Goal: Check status: Check status

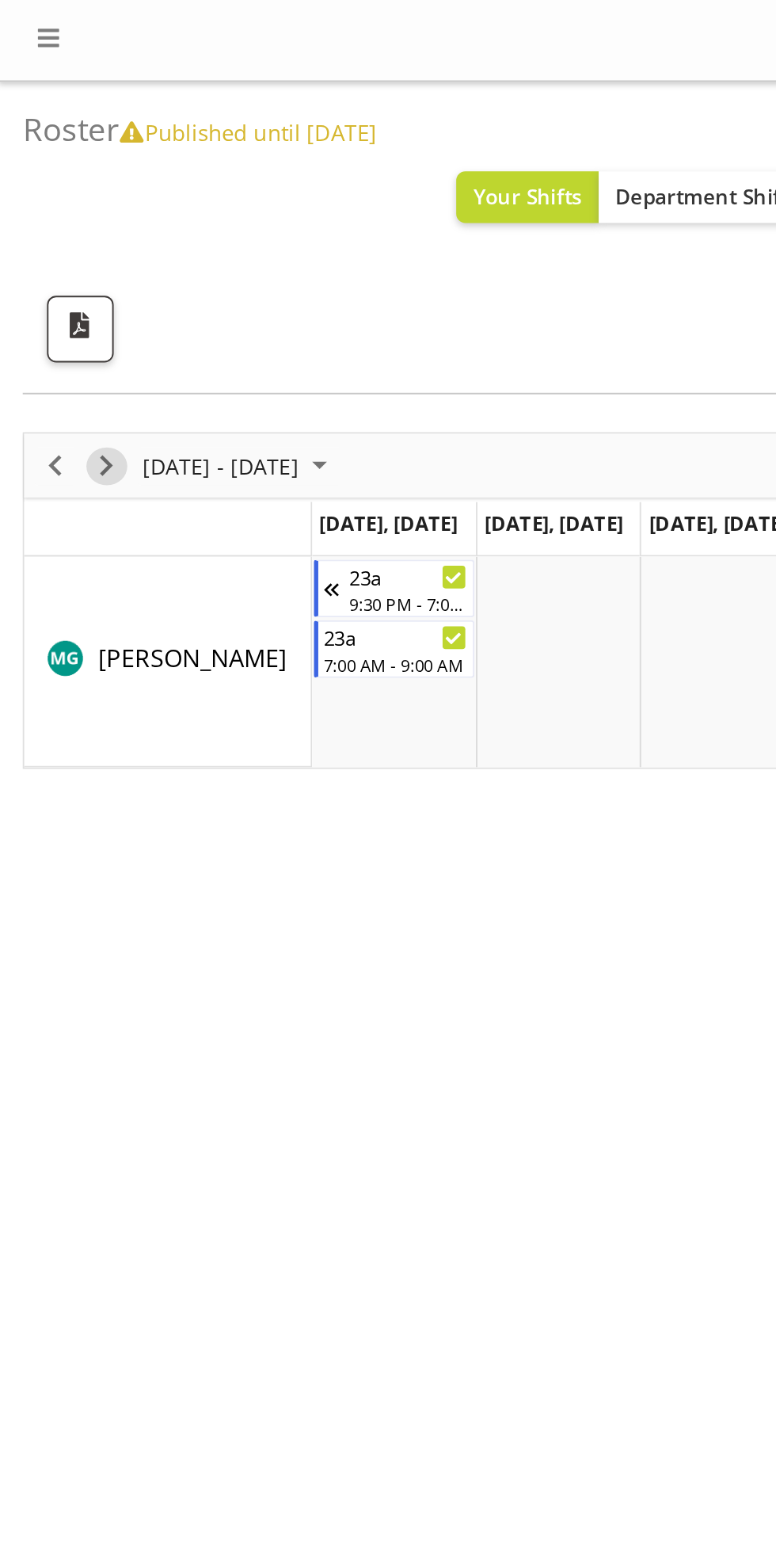
click at [58, 239] on span "Next" at bounding box center [55, 243] width 19 height 20
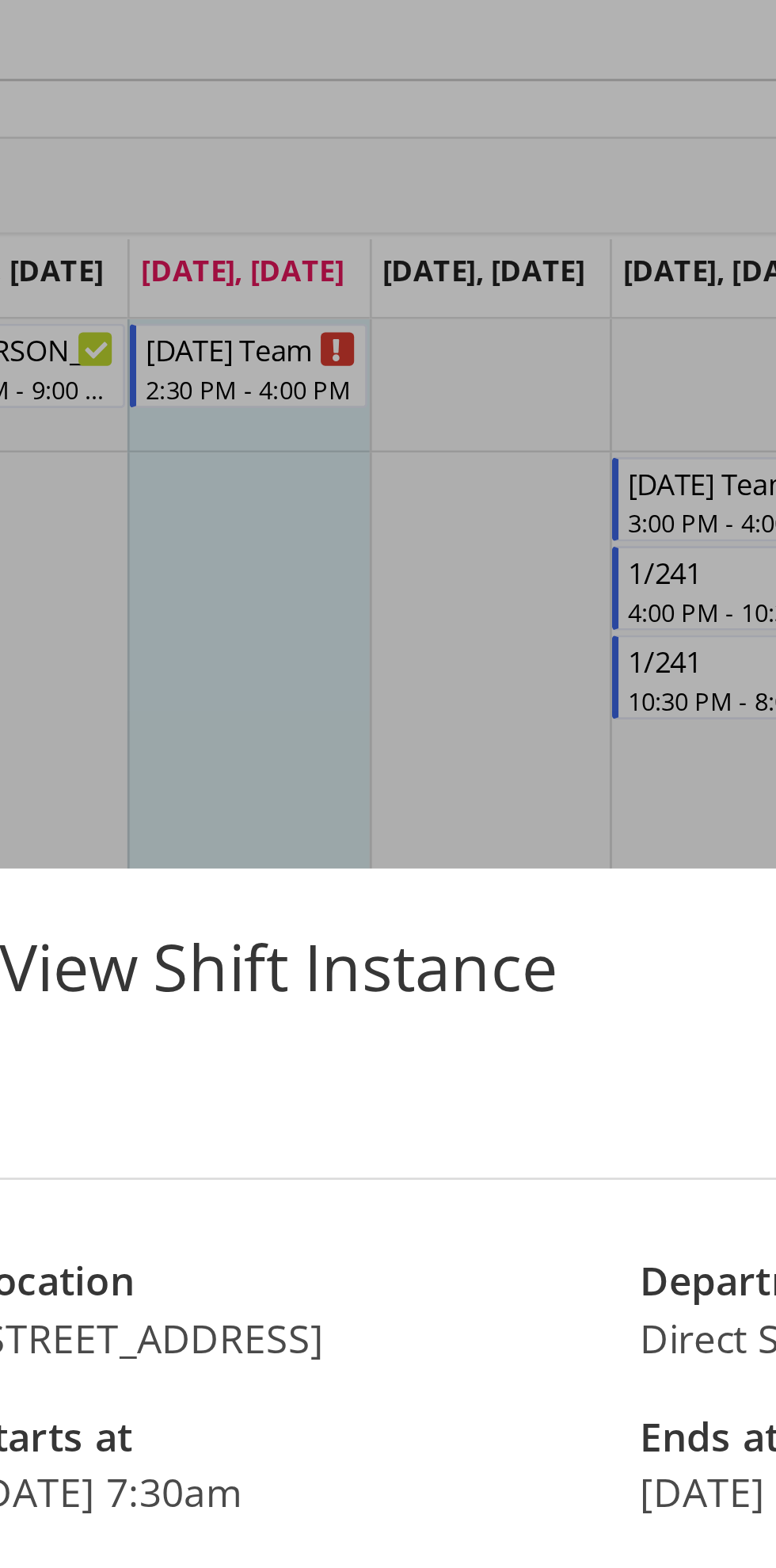
click at [477, 430] on div at bounding box center [388, 784] width 776 height 1568
click at [472, 448] on div "View Shift Instance Shift Details Notes Name 46 Location 46 Te Atatu Road Depar…" at bounding box center [388, 784] width 760 height 674
click at [491, 456] on div "View Shift Instance Shift Details Notes Name 46 Location 46 Te Atatu Road Depar…" at bounding box center [388, 784] width 760 height 674
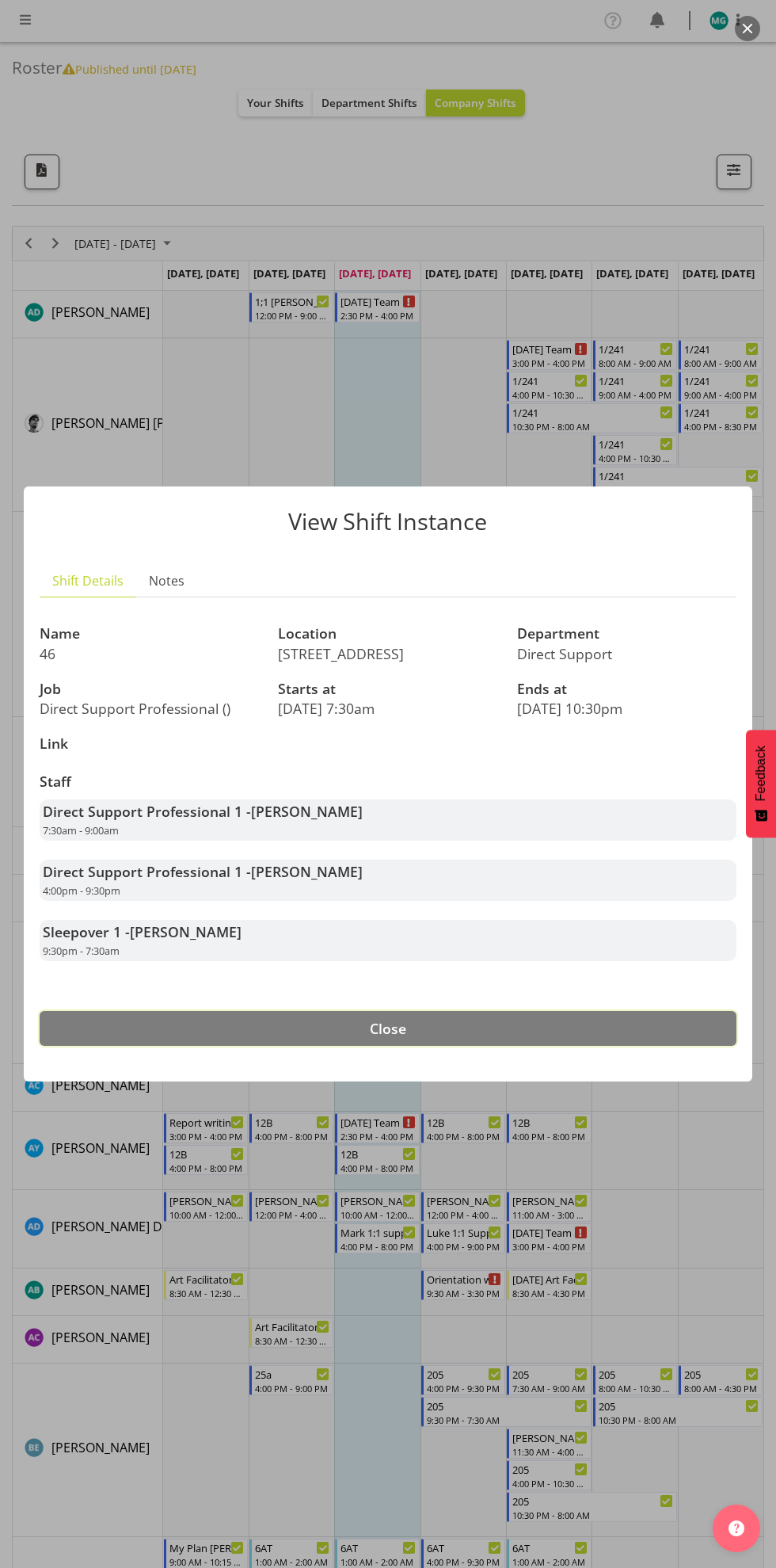
click at [554, 1030] on button "Close" at bounding box center [388, 1029] width 697 height 35
click at [541, 1043] on button "Close" at bounding box center [388, 1029] width 697 height 35
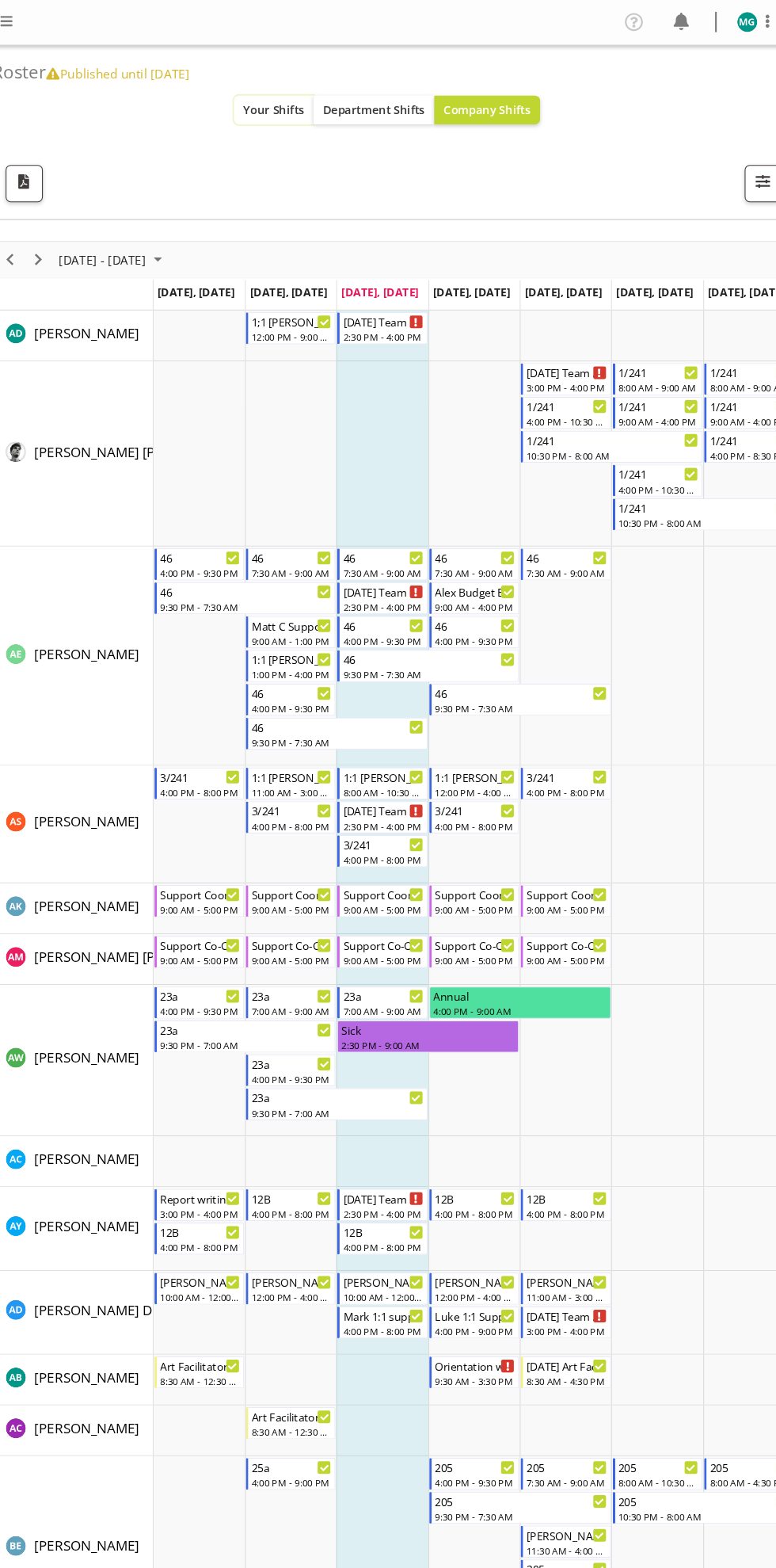
click at [265, 106] on span "Your Shifts" at bounding box center [276, 102] width 57 height 15
